Goal: Find specific page/section: Find specific page/section

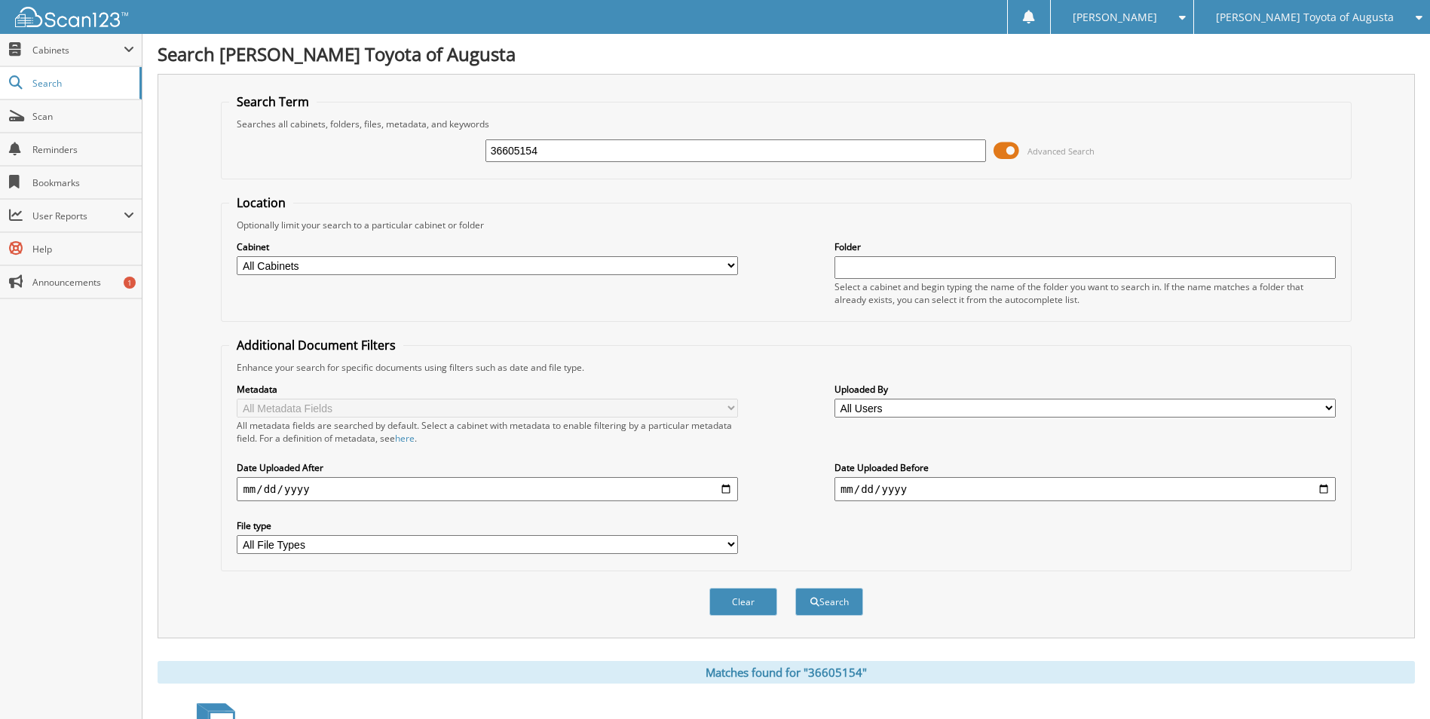
drag, startPoint x: 540, startPoint y: 151, endPoint x: 471, endPoint y: 154, distance: 68.7
click at [475, 151] on div "36605154 Advanced Search" at bounding box center [785, 150] width 1113 height 41
type input "36624455"
click at [1013, 154] on span at bounding box center [1006, 150] width 26 height 23
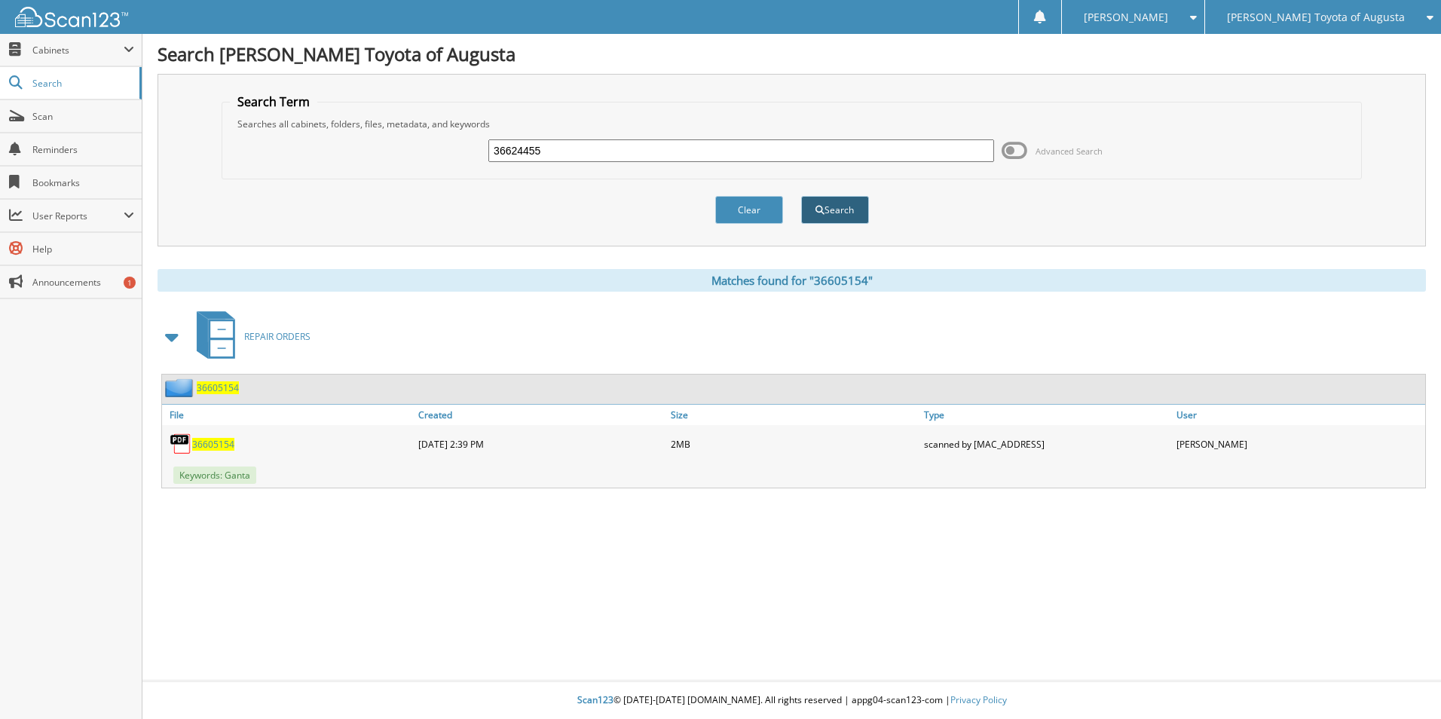
click at [821, 210] on span "submit" at bounding box center [819, 210] width 9 height 9
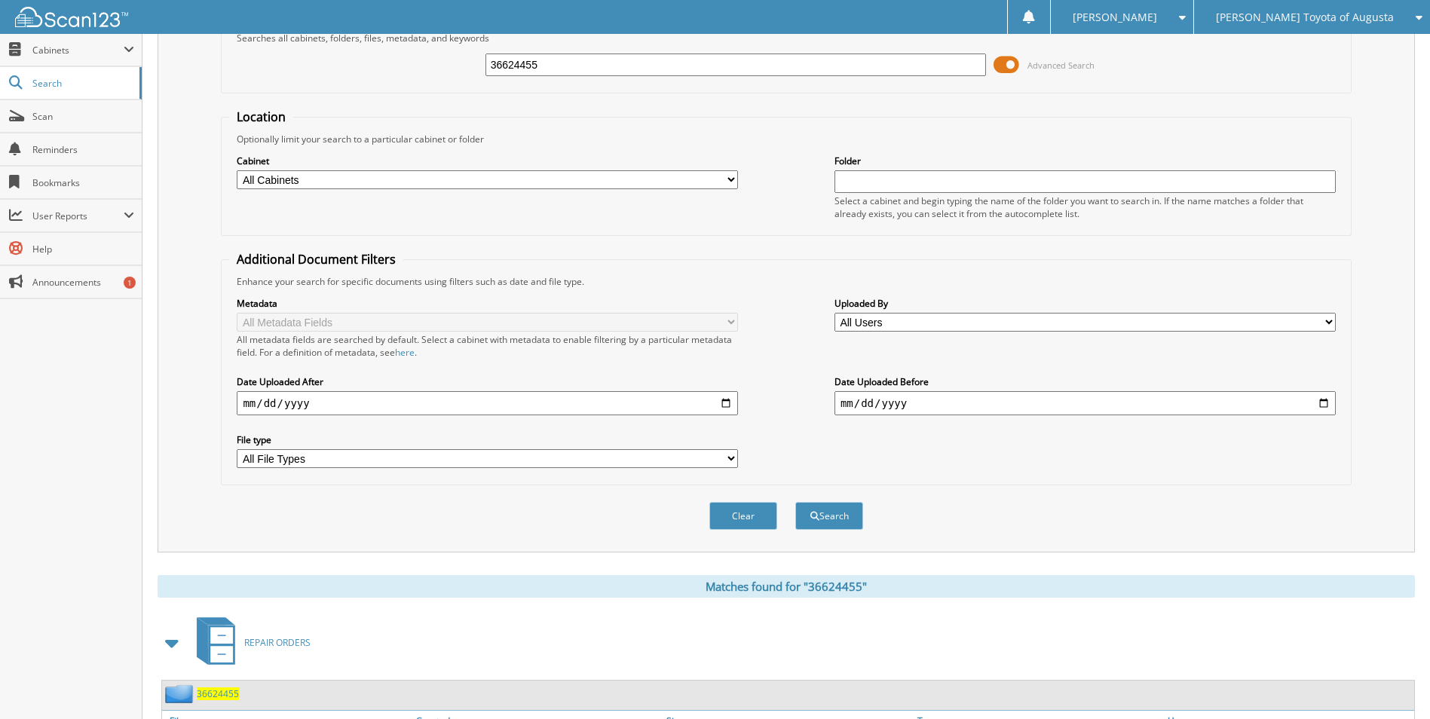
scroll to position [207, 0]
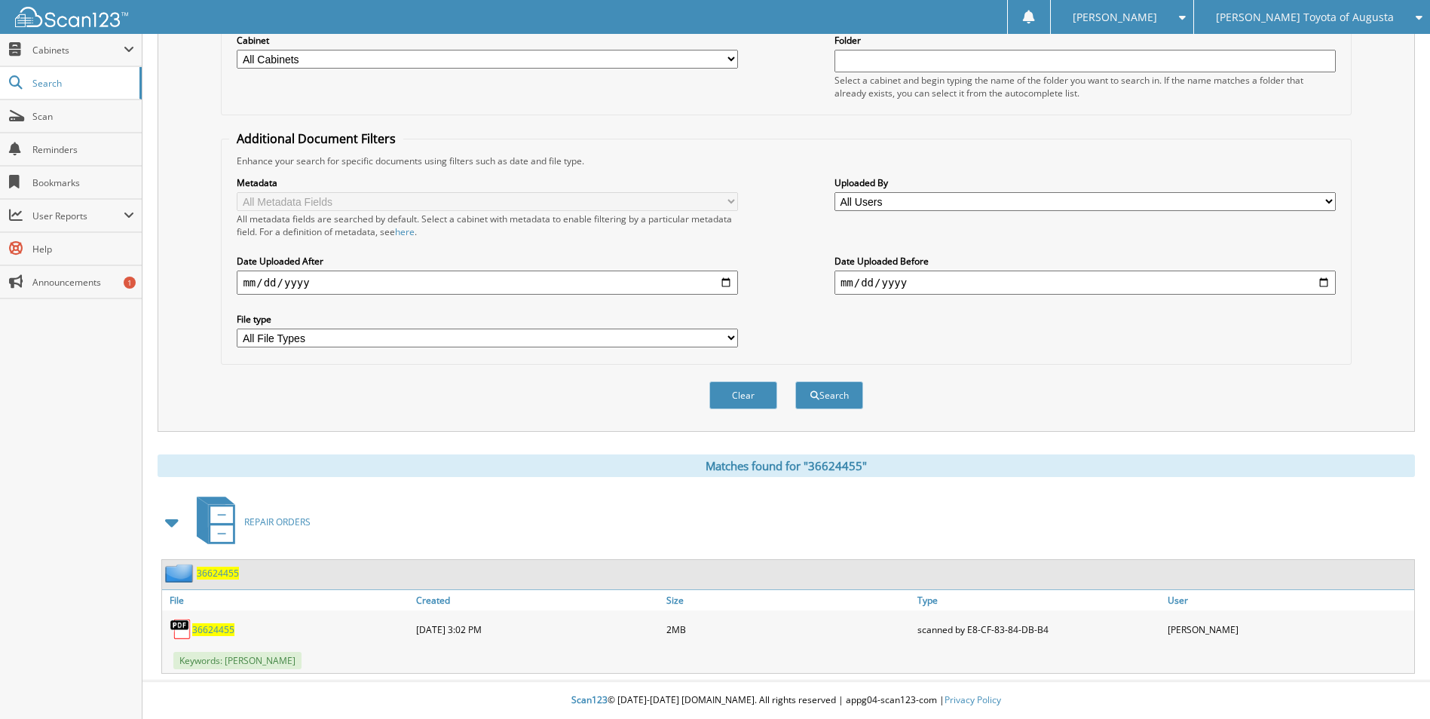
click at [231, 573] on span "36624455" at bounding box center [218, 573] width 42 height 13
